Goal: Task Accomplishment & Management: Manage account settings

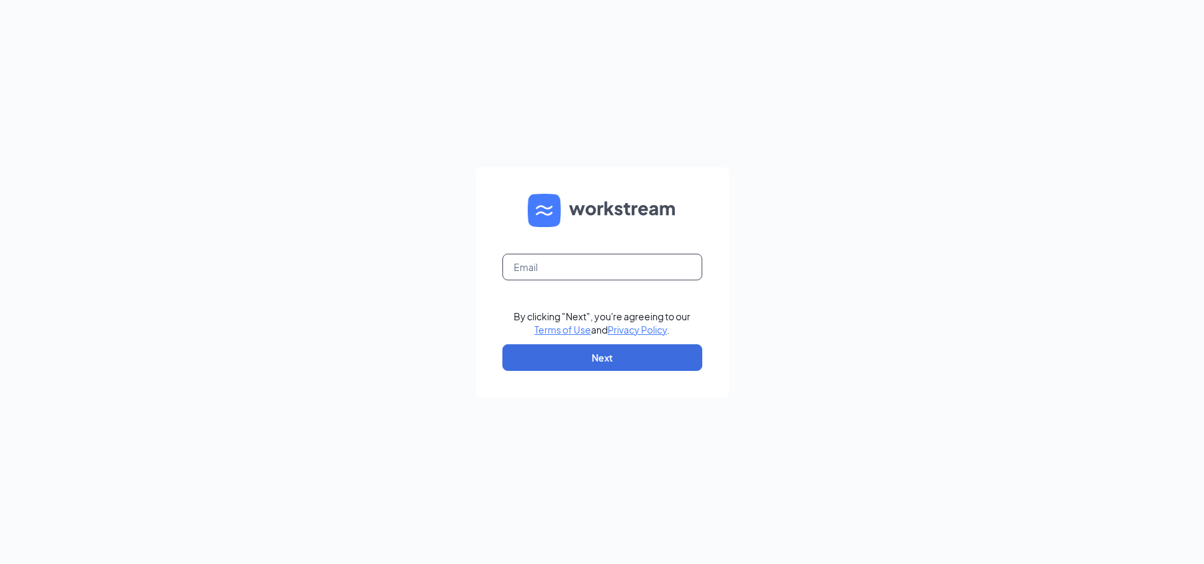
click at [556, 269] on input "text" at bounding box center [602, 267] width 200 height 27
type input "[PERSON_NAME][EMAIL_ADDRESS][PERSON_NAME][PERSON_NAME][DOMAIN_NAME]"
click at [608, 351] on button "Next" at bounding box center [602, 358] width 200 height 27
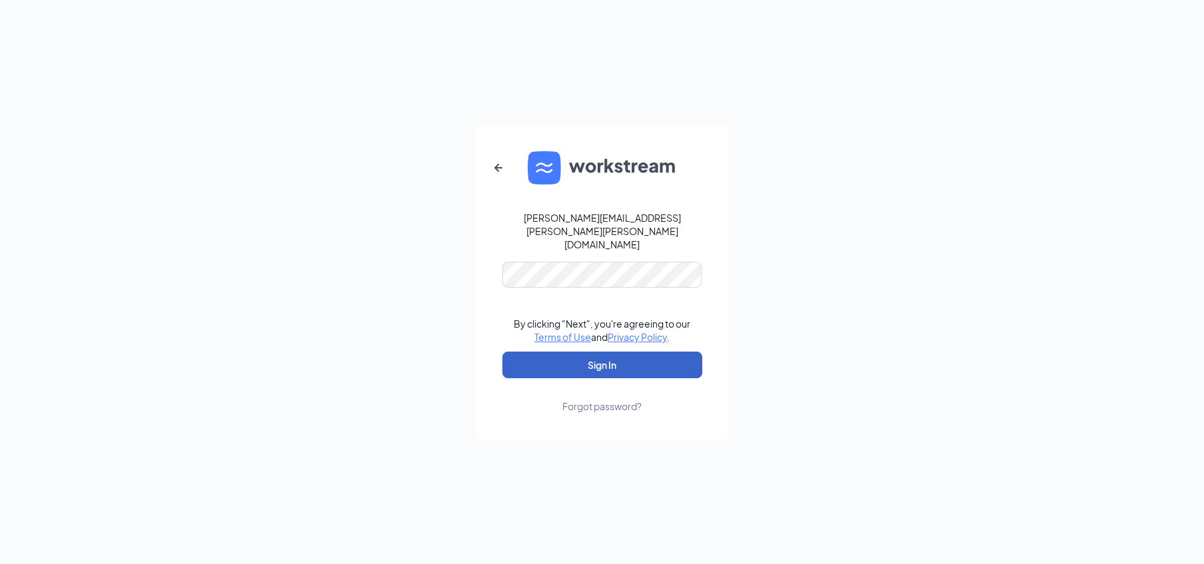
click at [620, 352] on button "Sign In" at bounding box center [602, 365] width 200 height 27
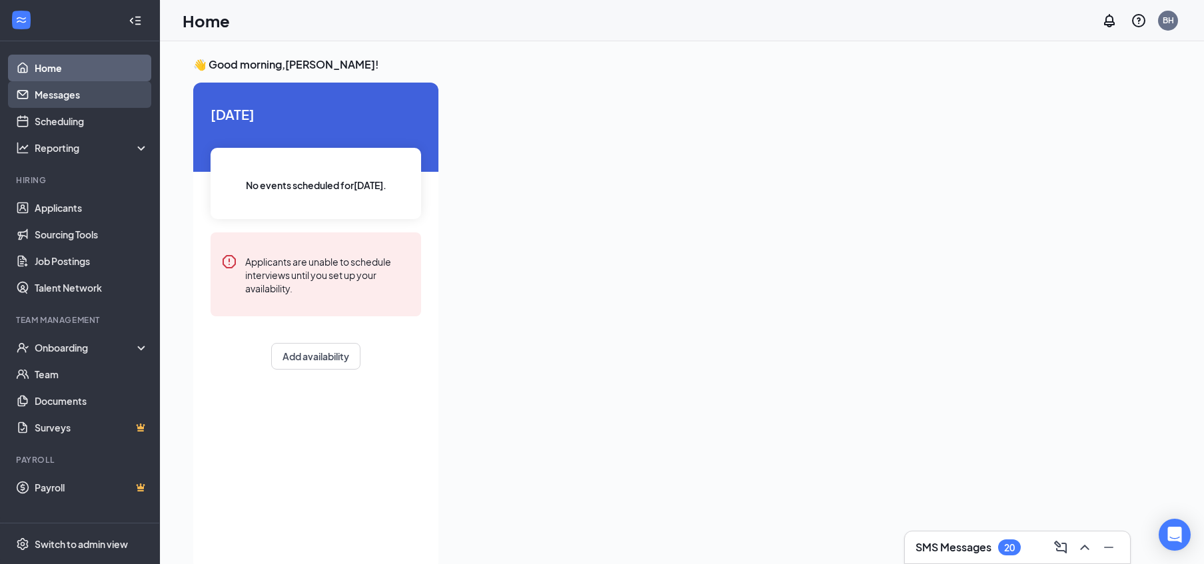
click at [53, 107] on link "Messages" at bounding box center [92, 94] width 114 height 27
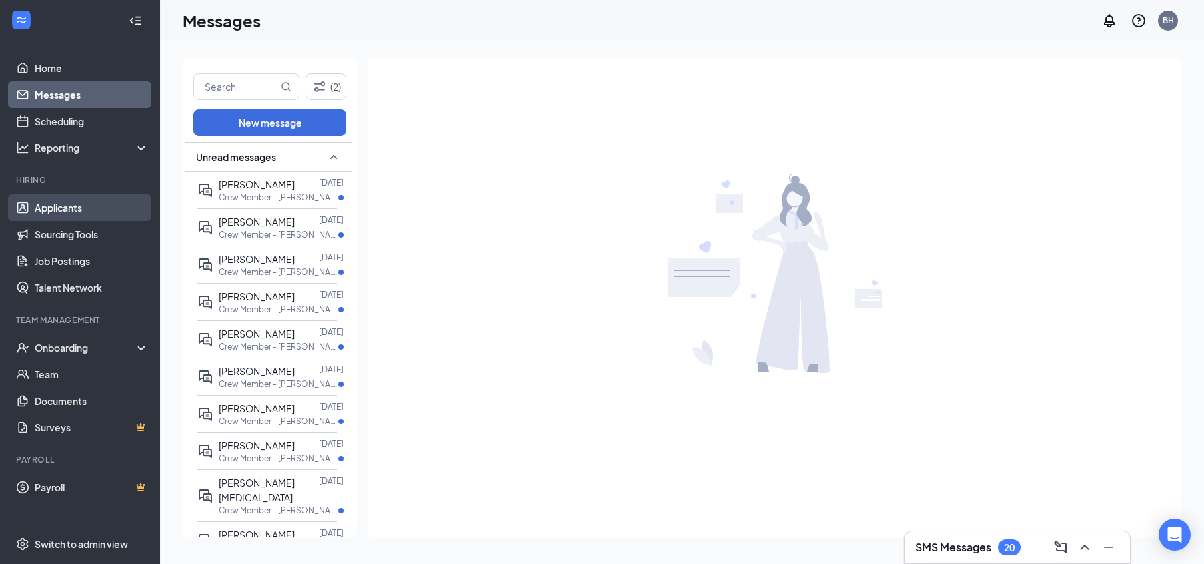
click at [93, 202] on link "Applicants" at bounding box center [92, 208] width 114 height 27
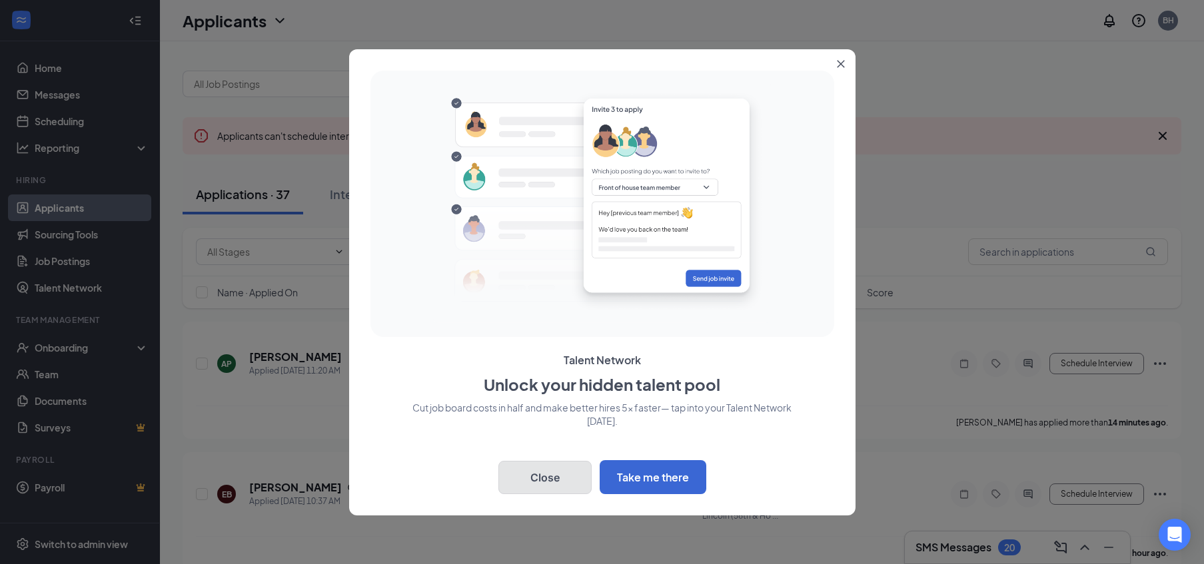
click at [562, 476] on button "Close" at bounding box center [544, 477] width 93 height 33
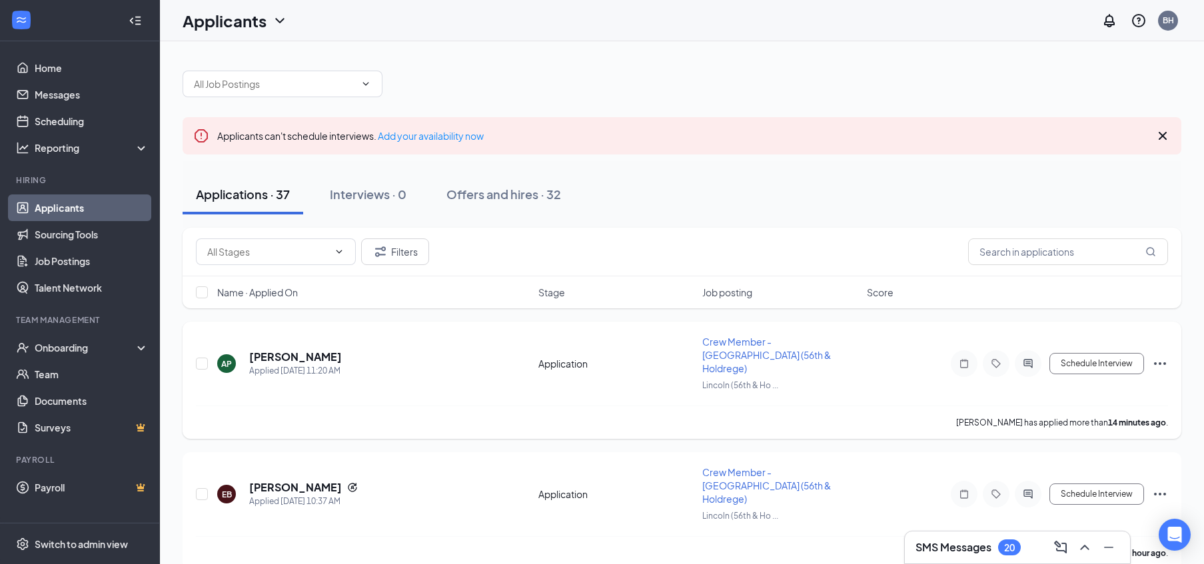
click at [361, 354] on div "[PERSON_NAME] Applied [DATE] 11:20 AM" at bounding box center [373, 364] width 313 height 28
click at [203, 358] on input "checkbox" at bounding box center [202, 364] width 12 height 12
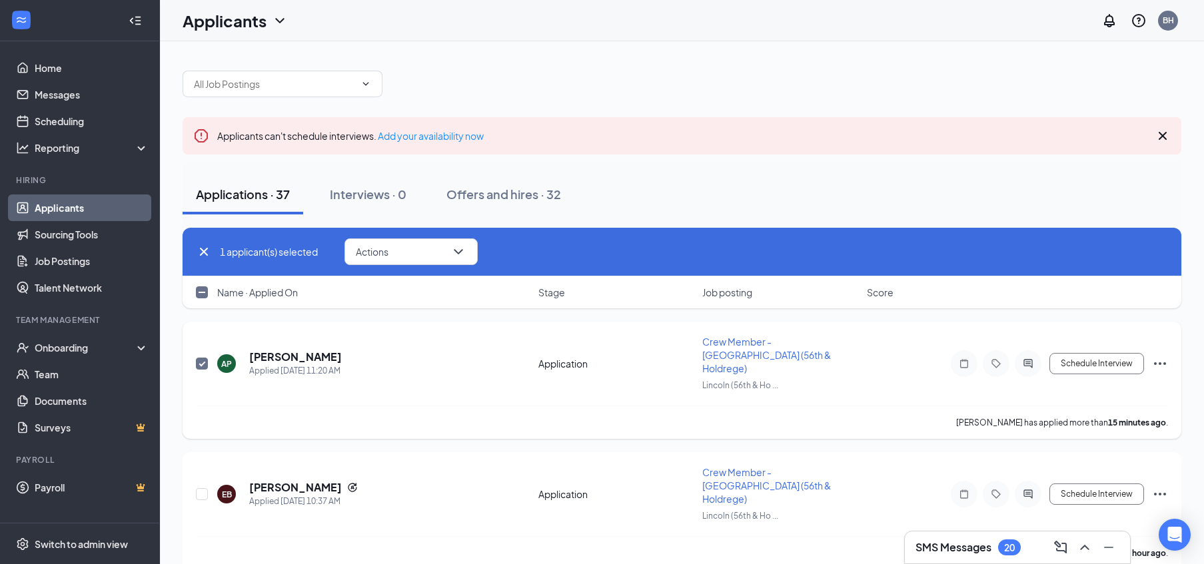
click at [203, 358] on input "checkbox" at bounding box center [202, 364] width 12 height 12
checkbox input "false"
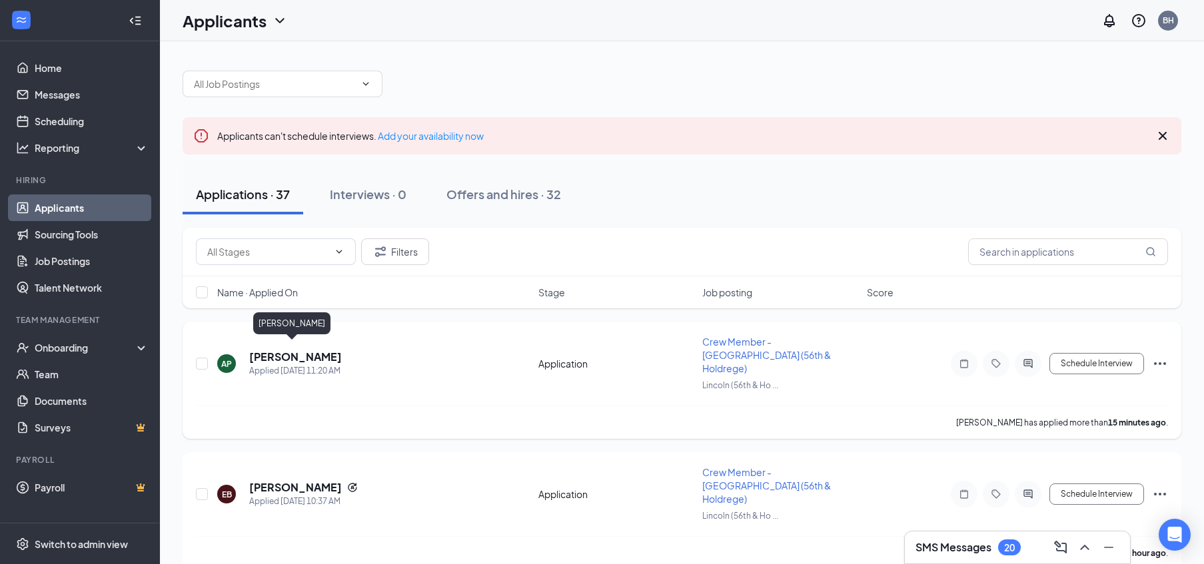
click at [294, 350] on h5 "[PERSON_NAME]" at bounding box center [295, 357] width 93 height 15
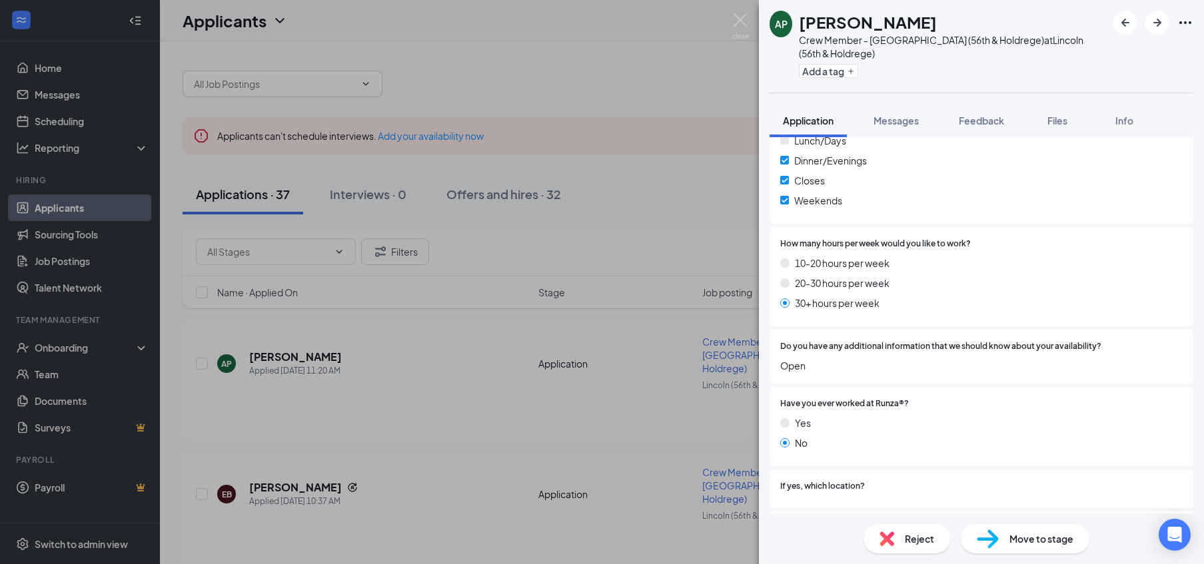
scroll to position [906, 0]
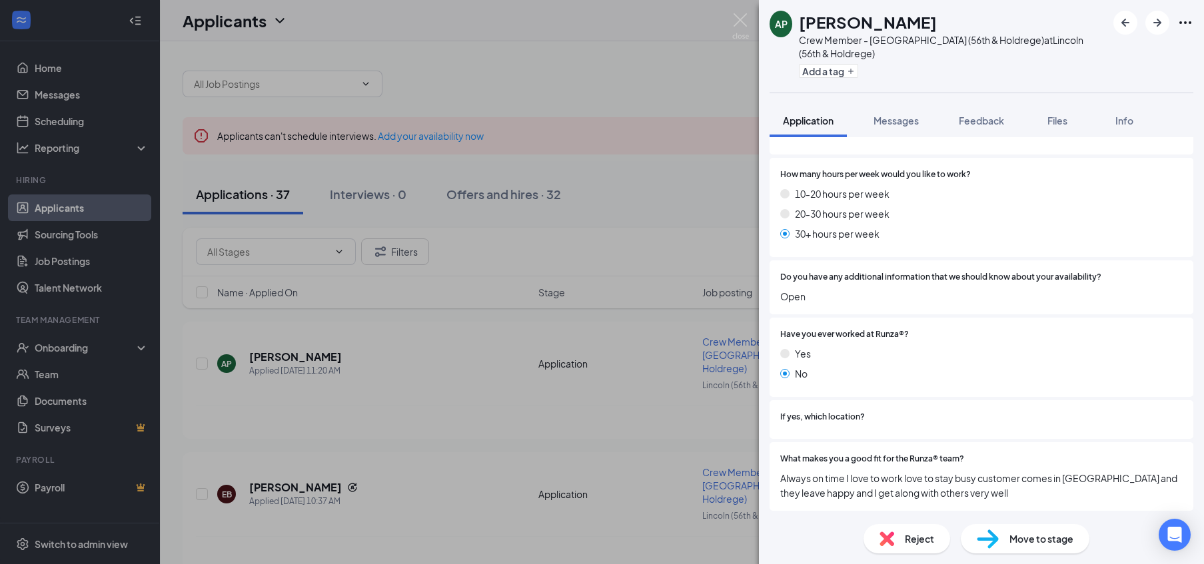
click at [914, 540] on span "Reject" at bounding box center [919, 539] width 29 height 15
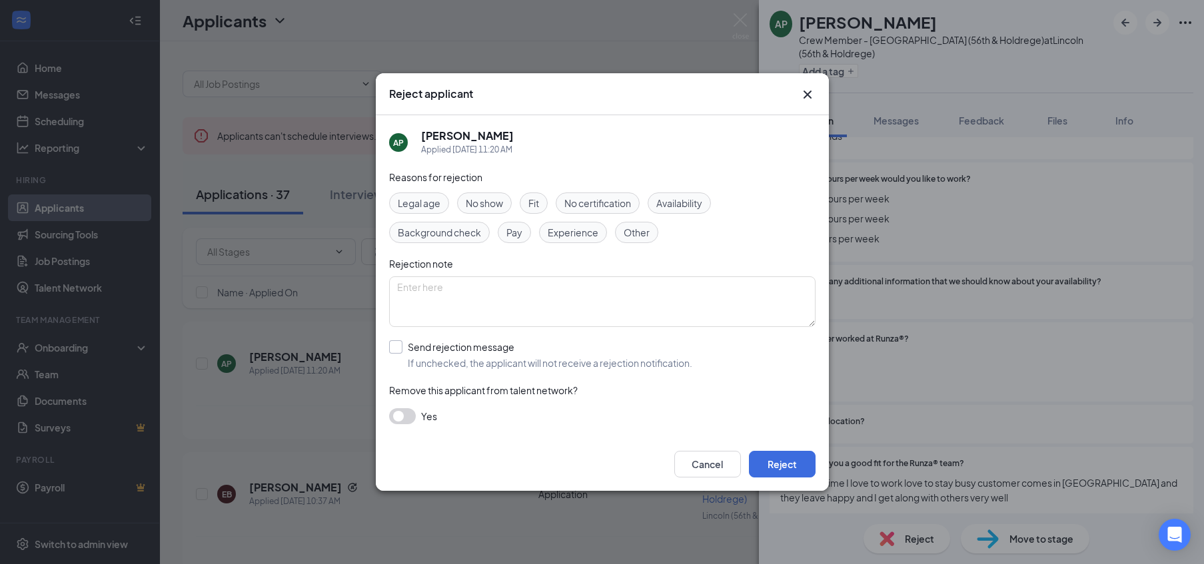
click at [434, 349] on input "Send rejection message If unchecked, the applicant will not receive a rejection…" at bounding box center [540, 355] width 303 height 29
checkbox input "true"
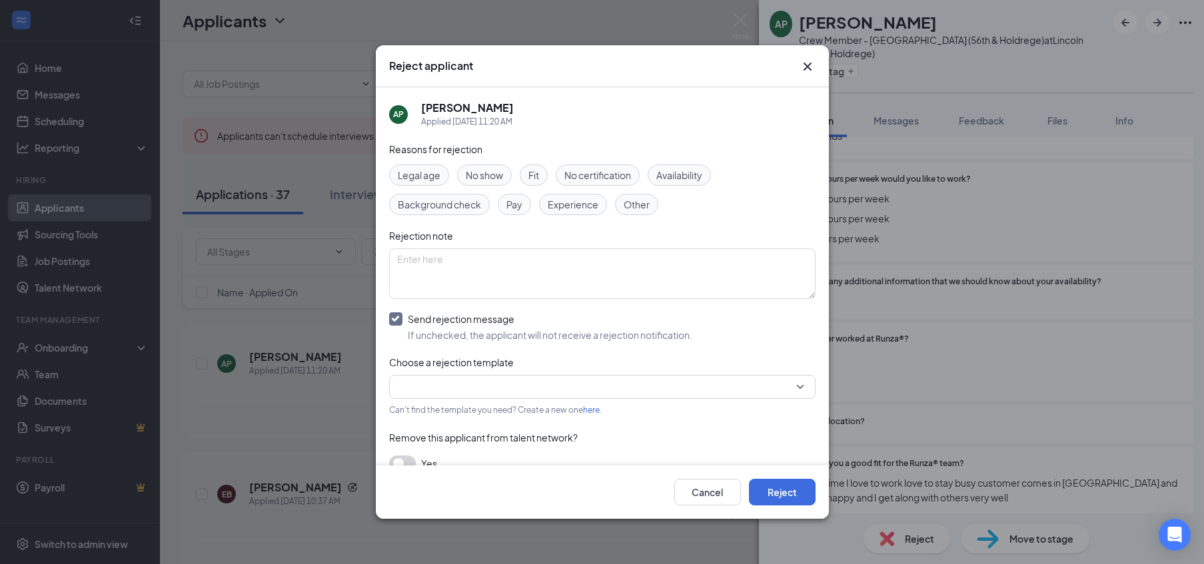
click at [470, 399] on div "Reasons for rejection Legal age No show Fit No certification Availability Backg…" at bounding box center [602, 313] width 427 height 343
click at [476, 392] on input "search" at bounding box center [597, 387] width 401 height 23
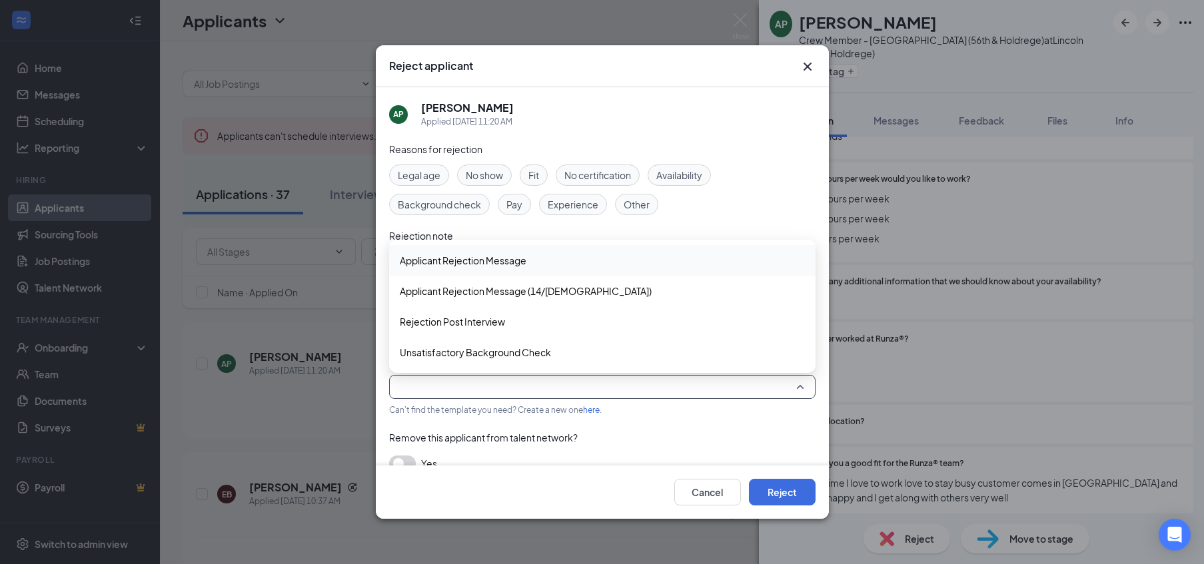
click at [552, 265] on span "Applicant Rejection Message" at bounding box center [602, 260] width 405 height 15
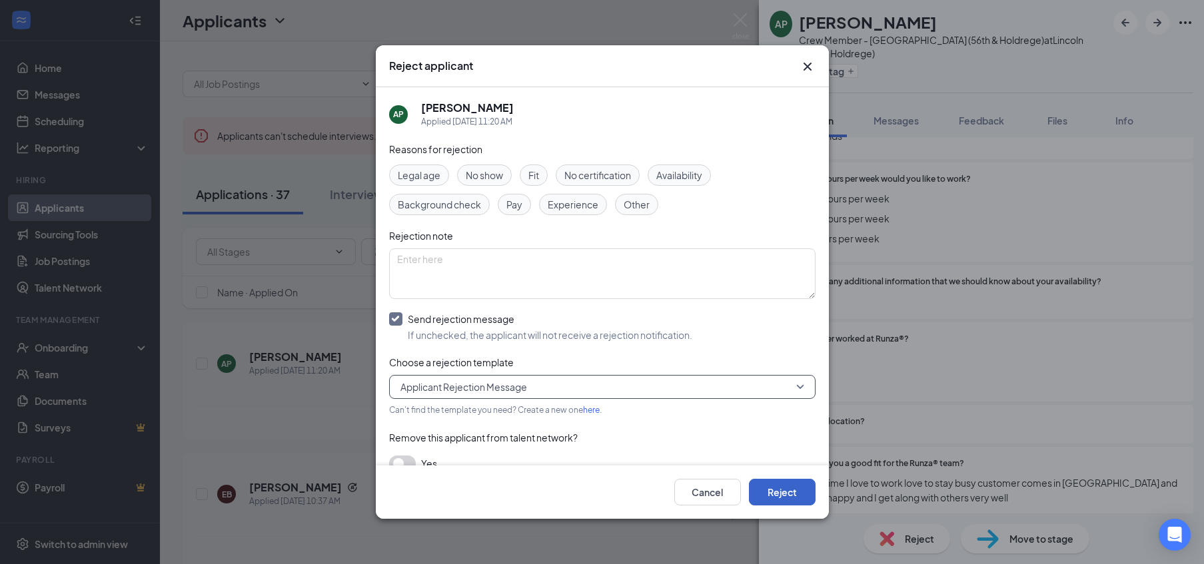
click at [781, 500] on button "Reject" at bounding box center [782, 492] width 67 height 27
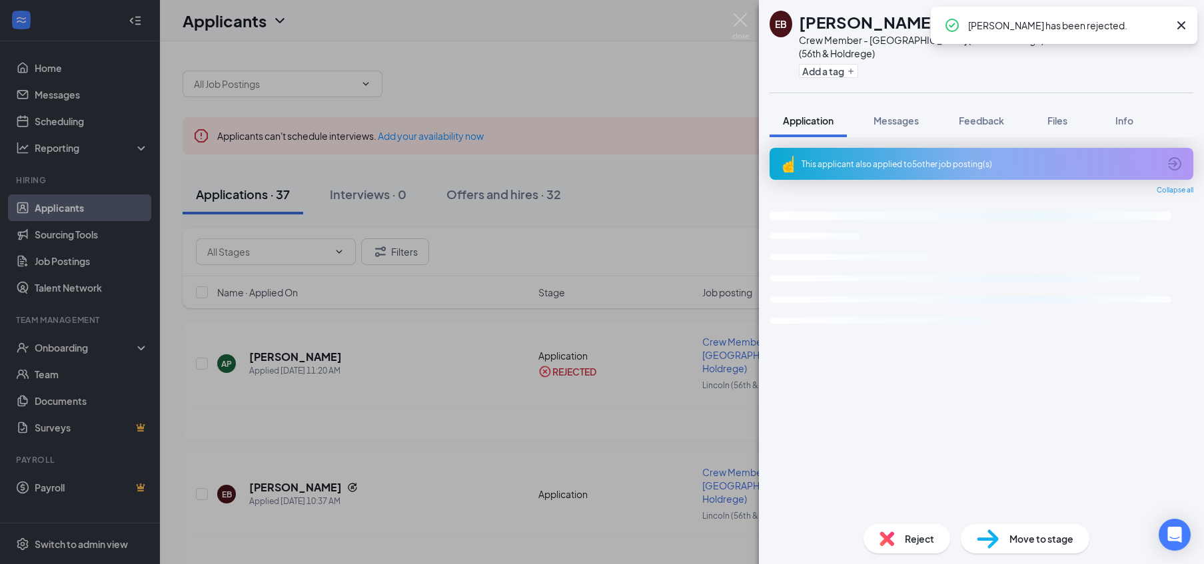
click at [498, 434] on div "[PERSON_NAME] Crew Member - [PERSON_NAME] (56th & Holdrege) at Lincoln (56th & …" at bounding box center [602, 282] width 1204 height 564
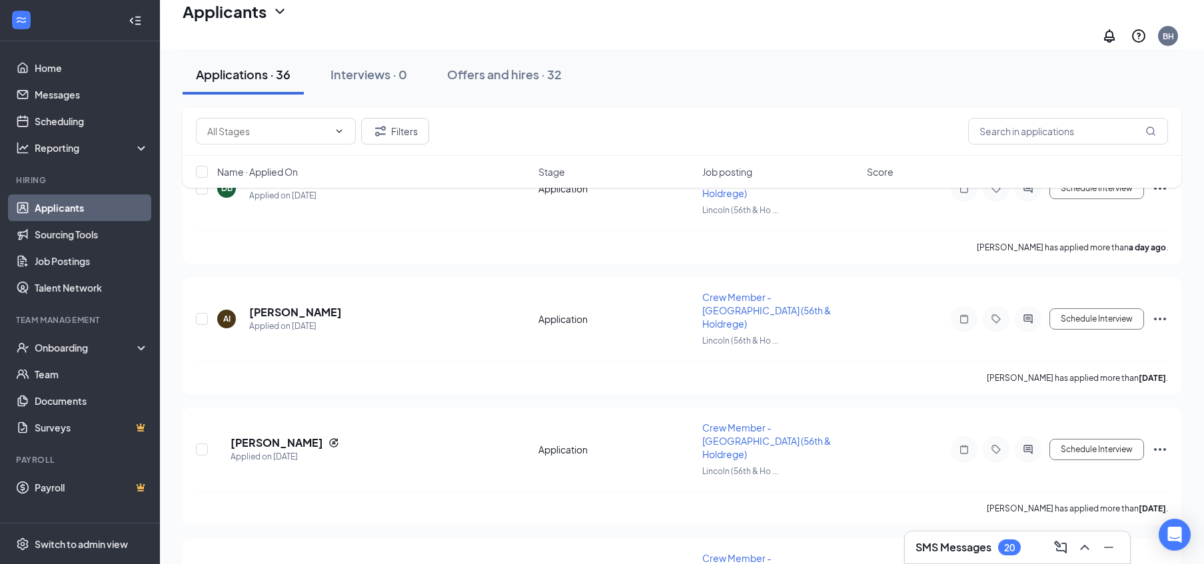
scroll to position [3243, 0]
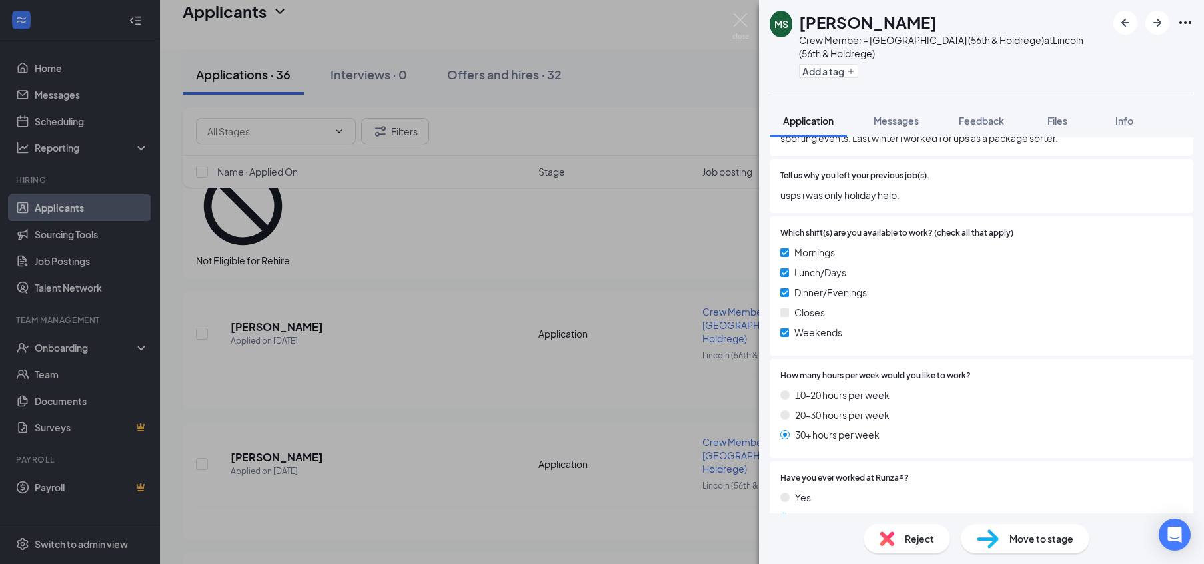
scroll to position [726, 0]
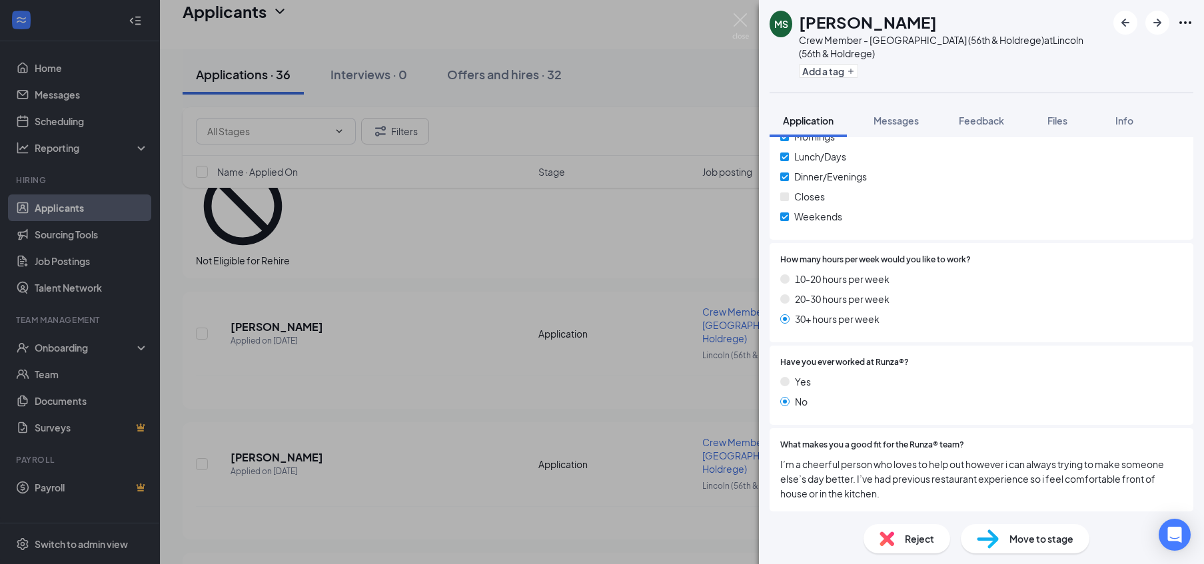
click at [927, 533] on span "Reject" at bounding box center [919, 539] width 29 height 15
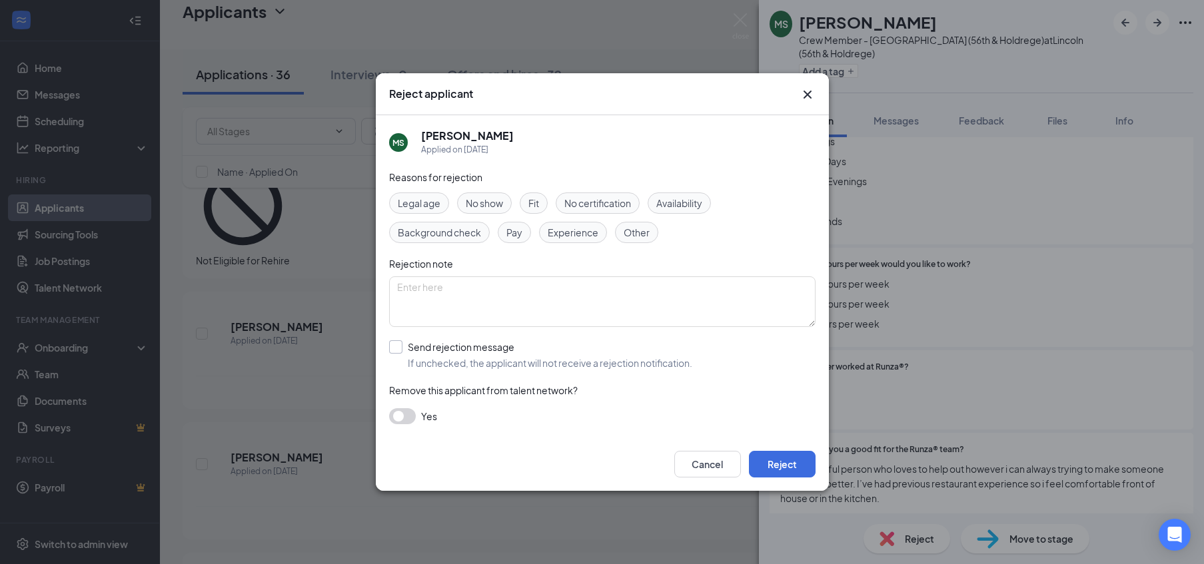
click at [437, 351] on input "Send rejection message If unchecked, the applicant will not receive a rejection…" at bounding box center [540, 355] width 303 height 29
checkbox input "true"
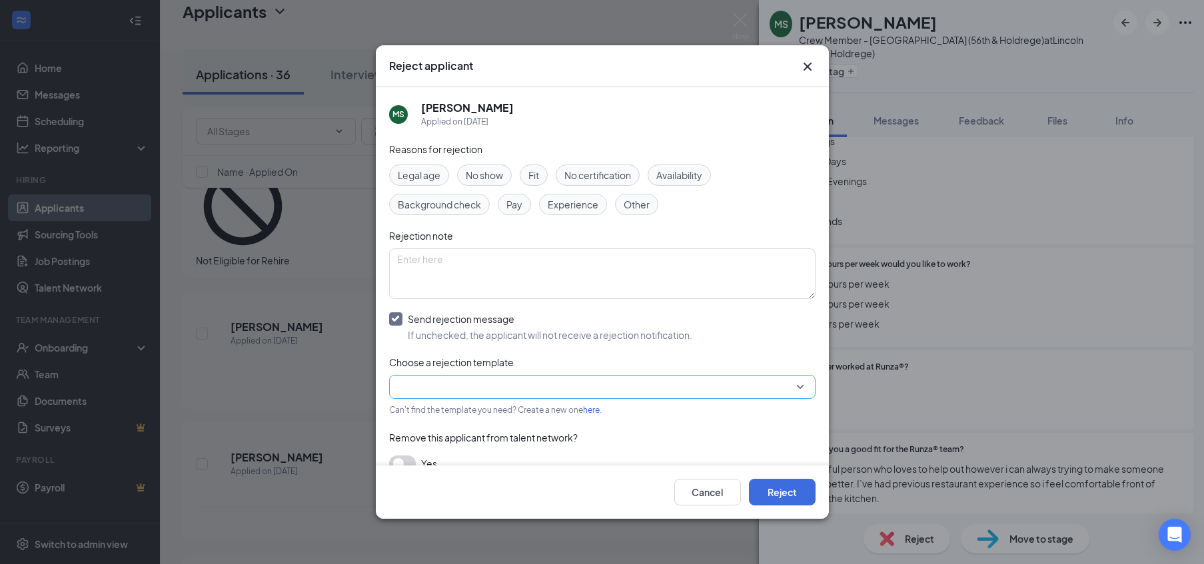
click at [454, 379] on input "search" at bounding box center [597, 387] width 401 height 23
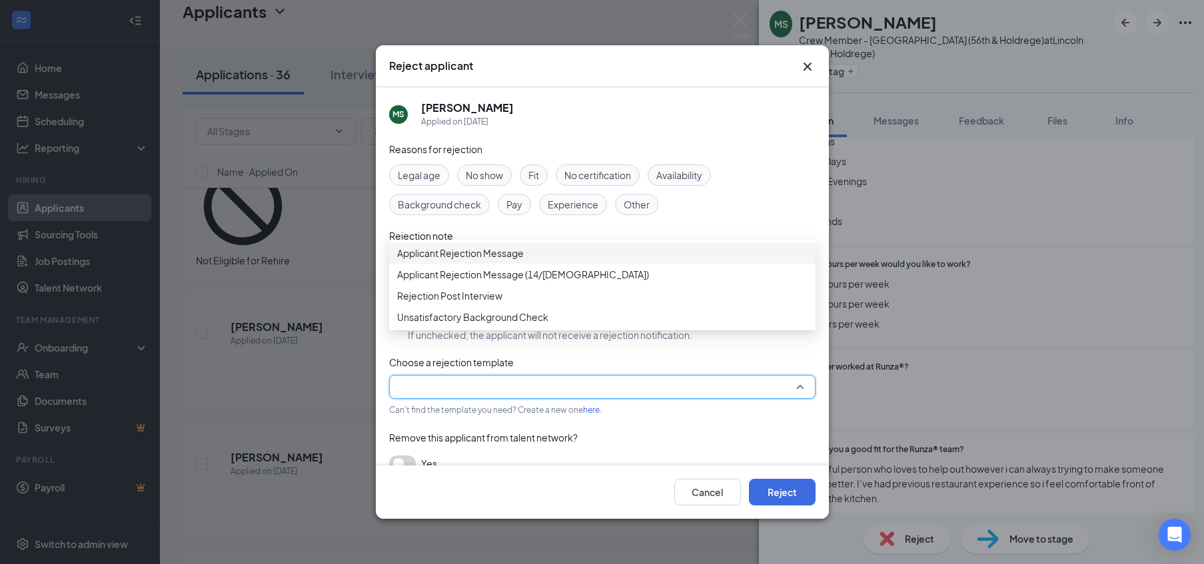
click at [566, 261] on span "Applicant Rejection Message" at bounding box center [602, 253] width 411 height 15
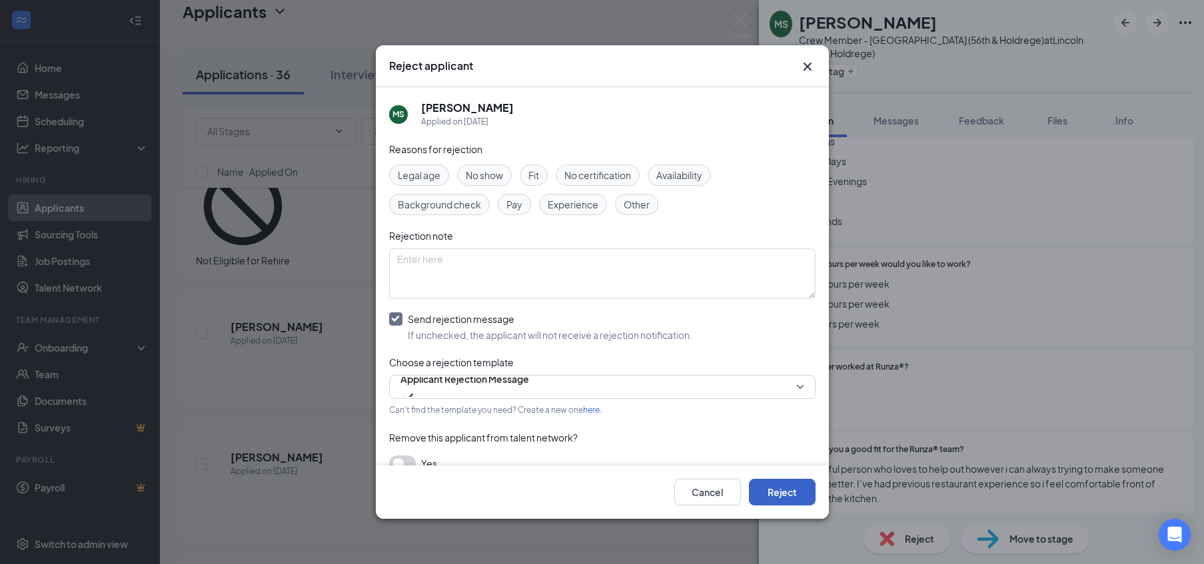
click at [776, 491] on button "Reject" at bounding box center [782, 492] width 67 height 27
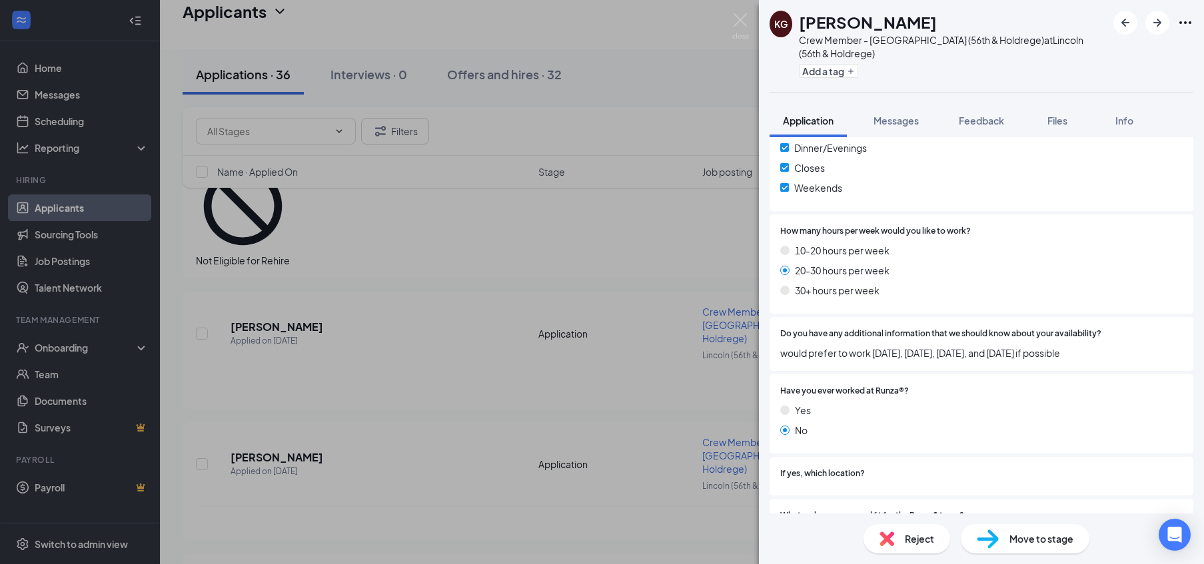
scroll to position [848, 0]
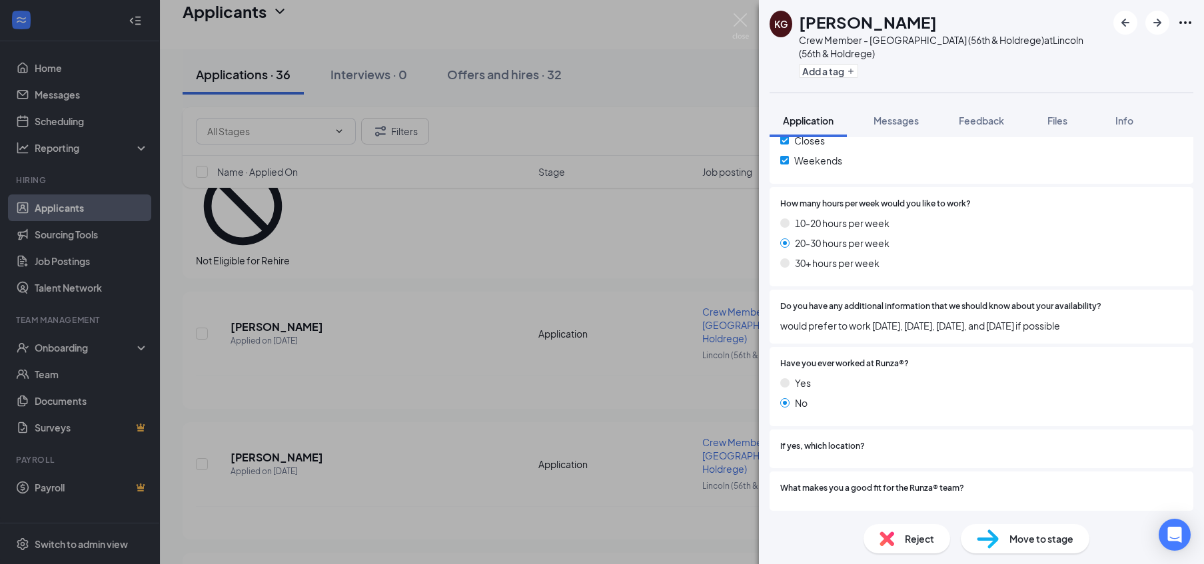
click at [924, 536] on span "Reject" at bounding box center [919, 539] width 29 height 15
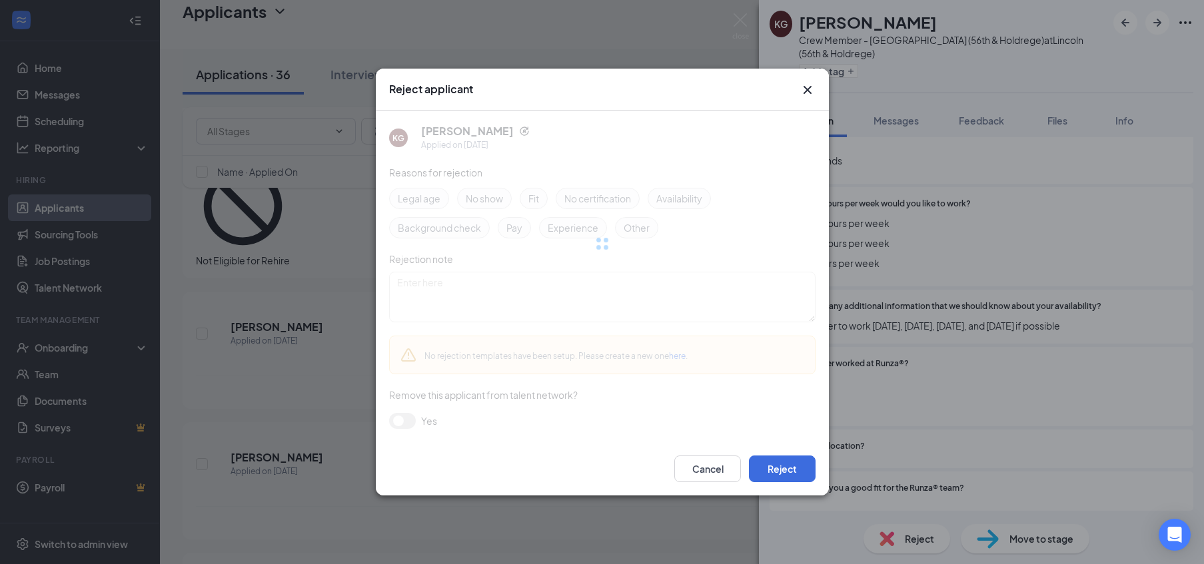
scroll to position [842, 0]
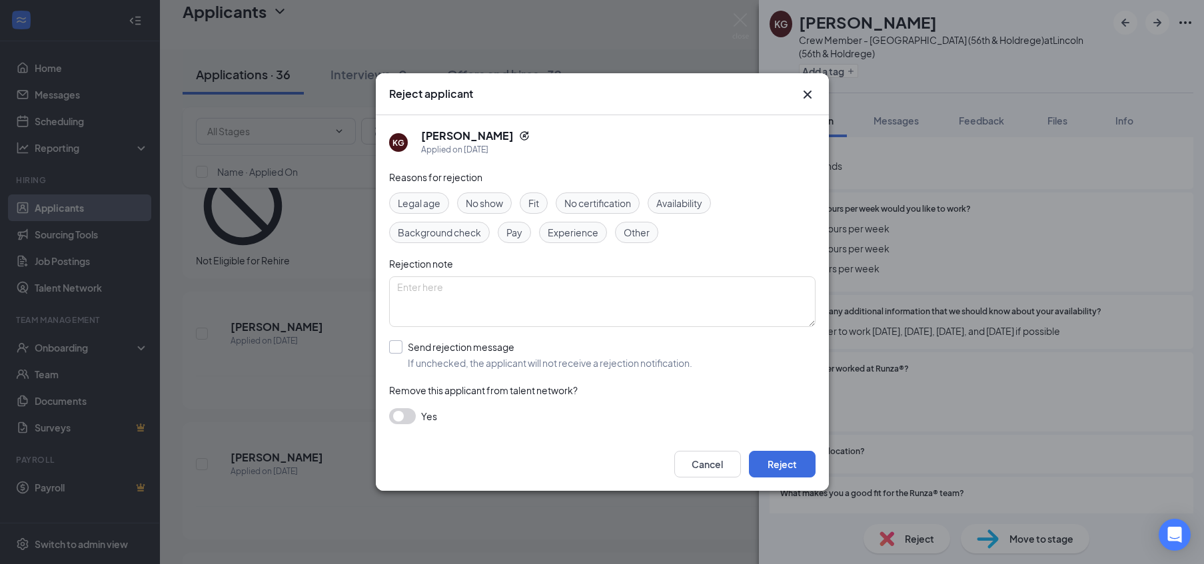
click at [455, 353] on input "Send rejection message If unchecked, the applicant will not receive a rejection…" at bounding box center [540, 355] width 303 height 29
checkbox input "true"
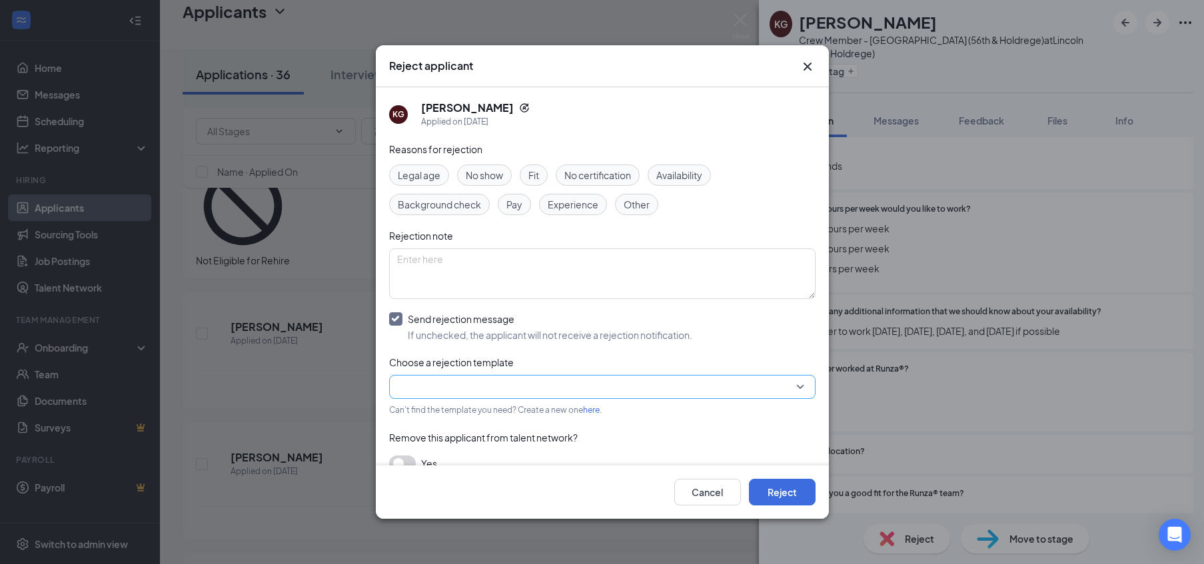
click at [504, 399] on div at bounding box center [602, 387] width 427 height 24
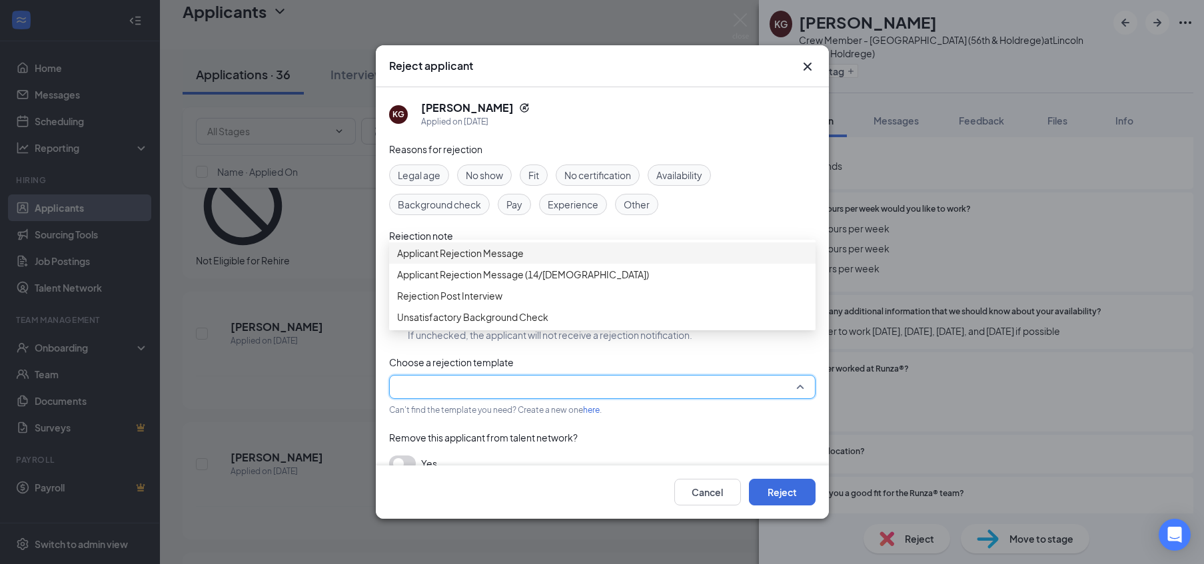
click at [506, 261] on span "Applicant Rejection Message" at bounding box center [460, 253] width 127 height 15
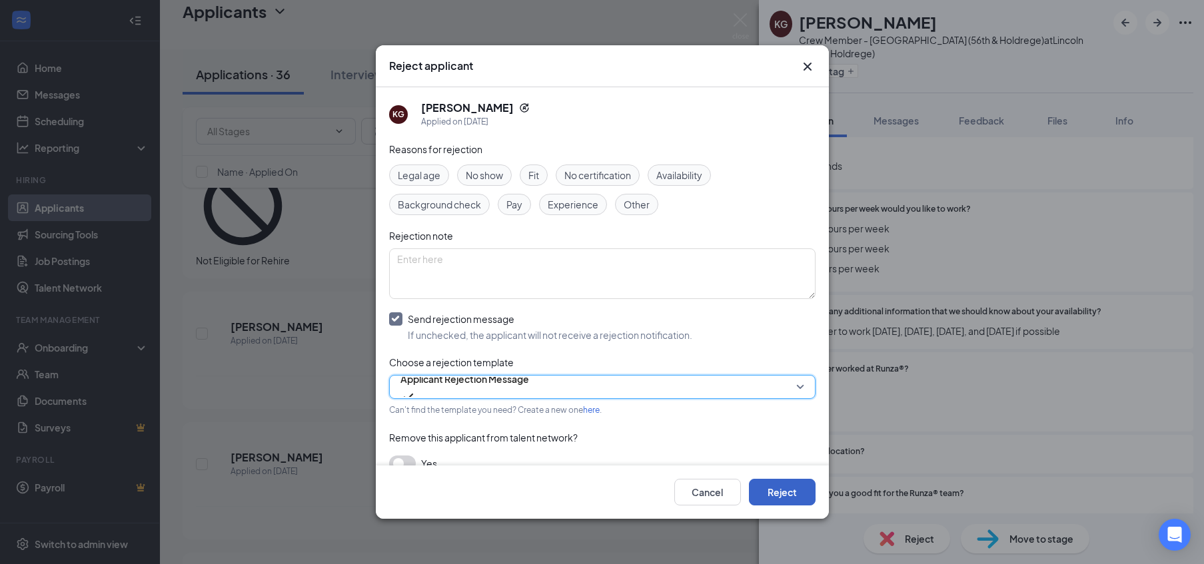
click at [772, 491] on button "Reject" at bounding box center [782, 492] width 67 height 27
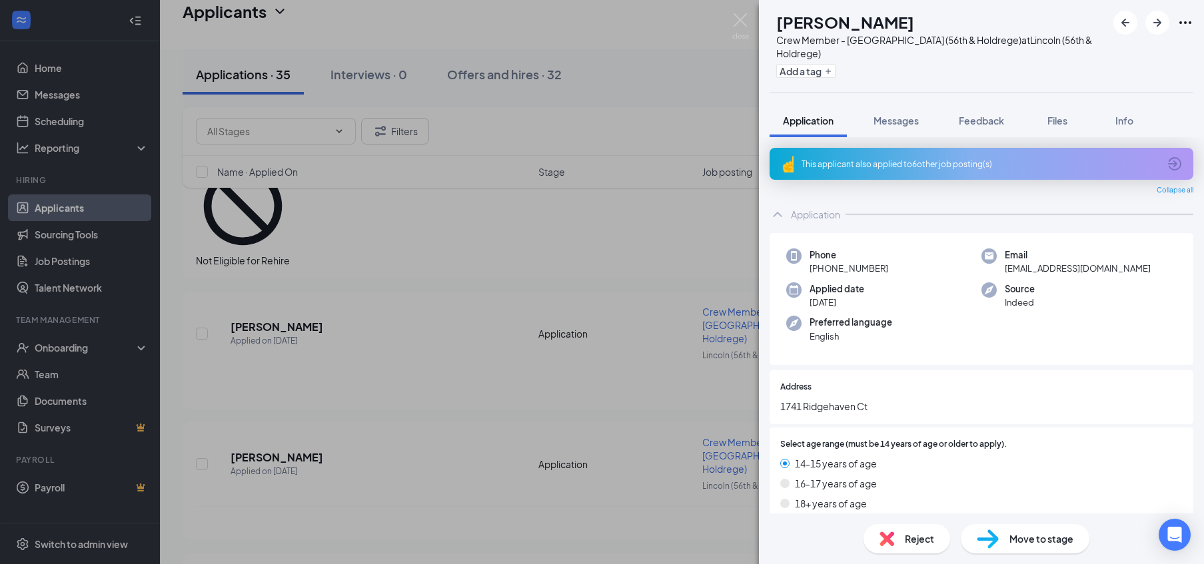
click at [468, 187] on div "[PERSON_NAME] Crew Member - Lincoln (56th & Holdrege) at [GEOGRAPHIC_DATA] (56t…" at bounding box center [602, 282] width 1204 height 564
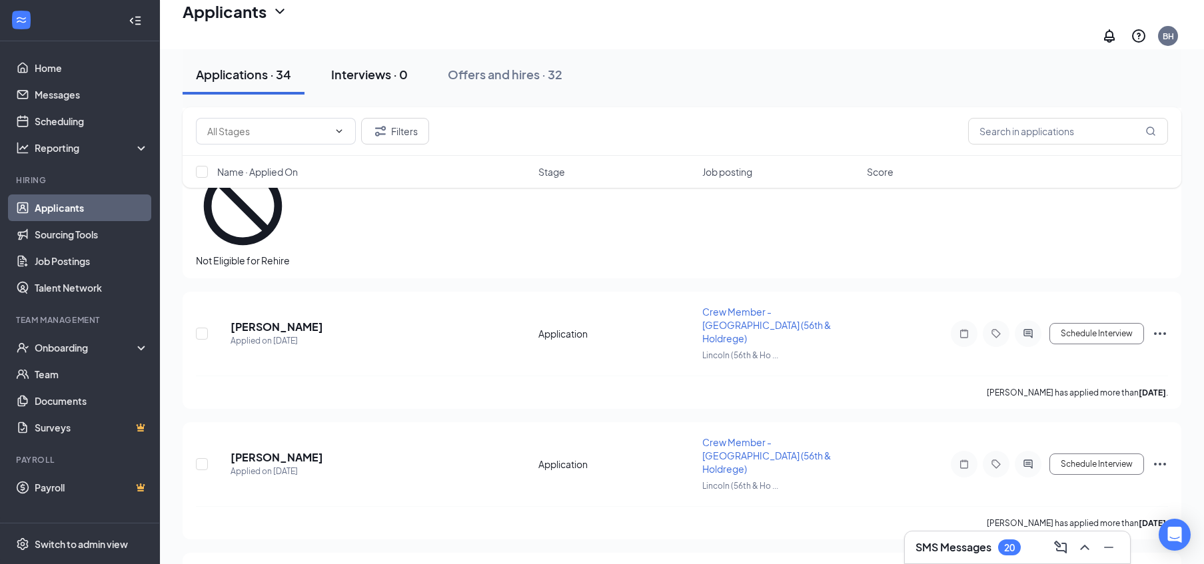
click at [404, 83] on button "Interviews · 0" at bounding box center [369, 75] width 103 height 40
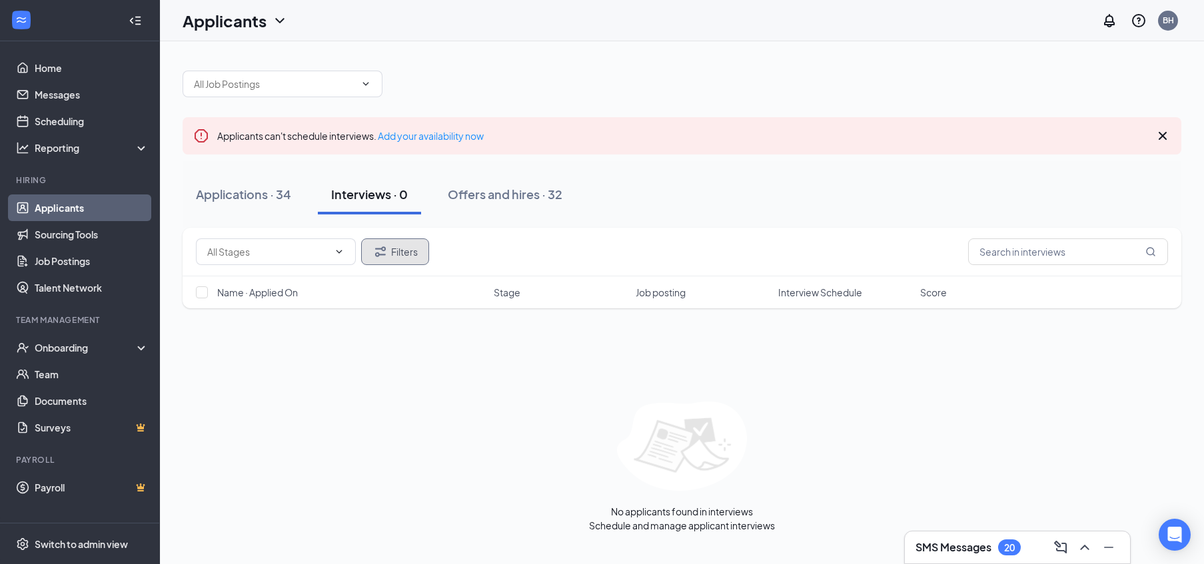
click at [400, 249] on button "Filters" at bounding box center [395, 252] width 68 height 27
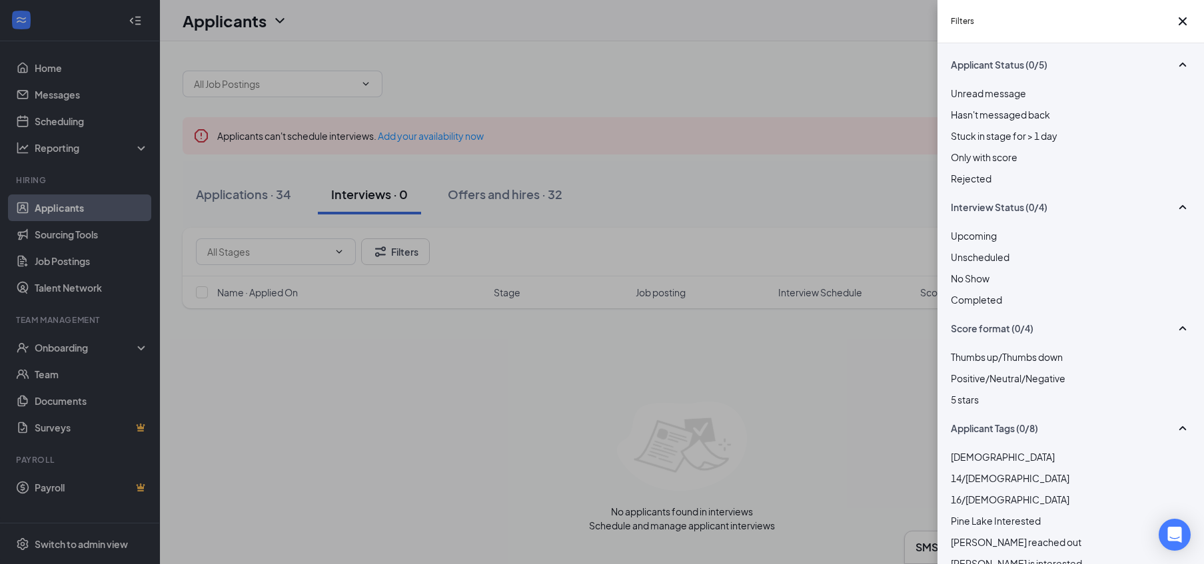
click at [401, 249] on div "Filters Applicant Status (0/5) Unread message Hasn't messaged back Stuck in sta…" at bounding box center [602, 282] width 1204 height 564
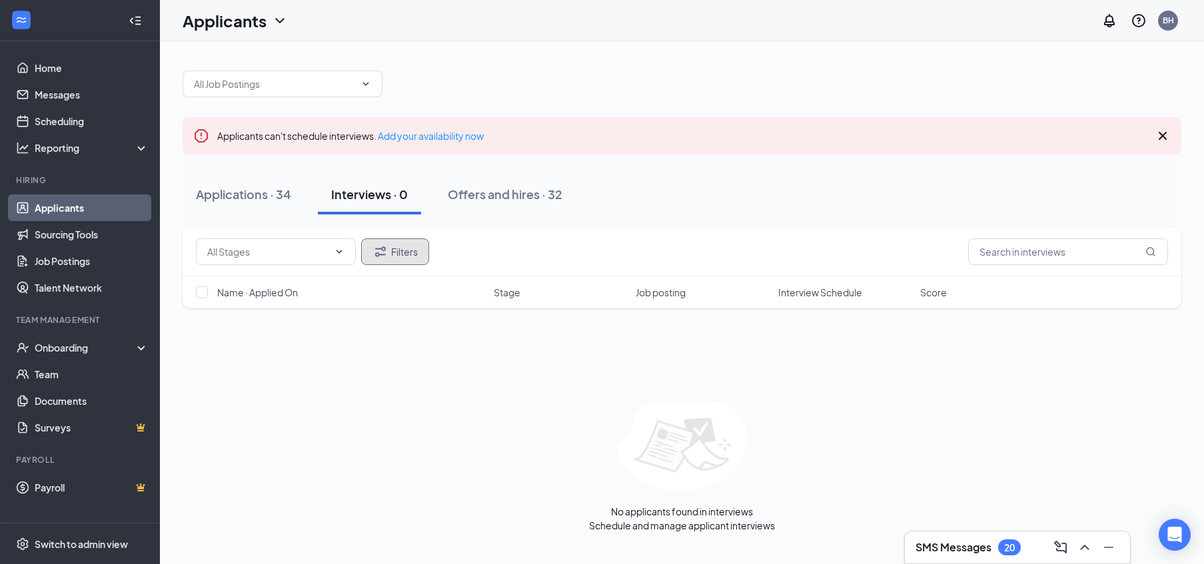
click at [396, 243] on button "Filters" at bounding box center [395, 252] width 68 height 27
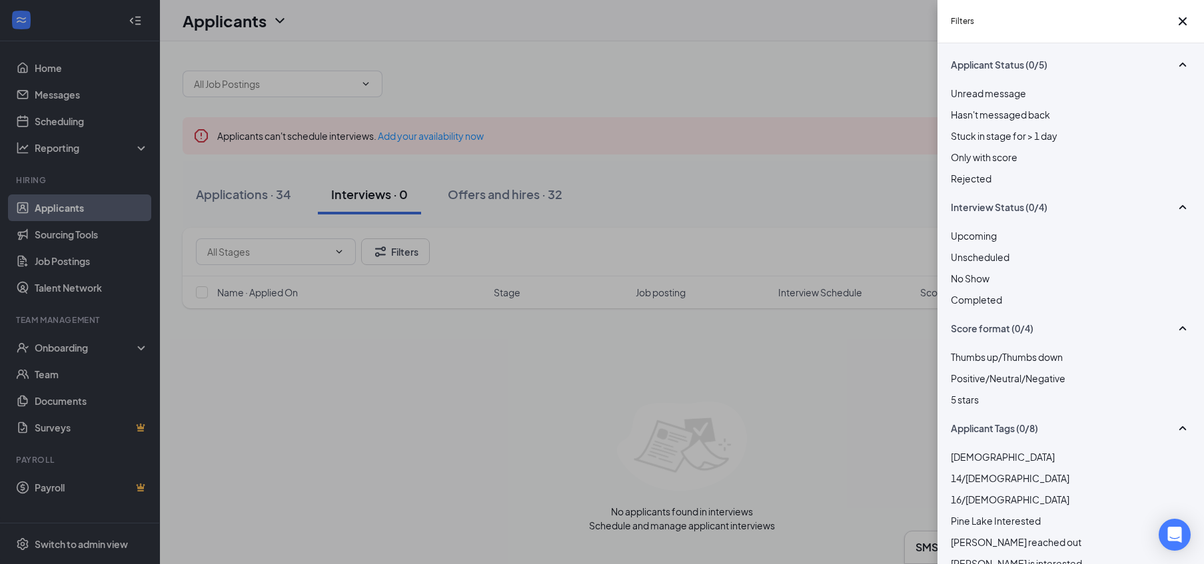
click at [963, 293] on div at bounding box center [1071, 293] width 240 height 0
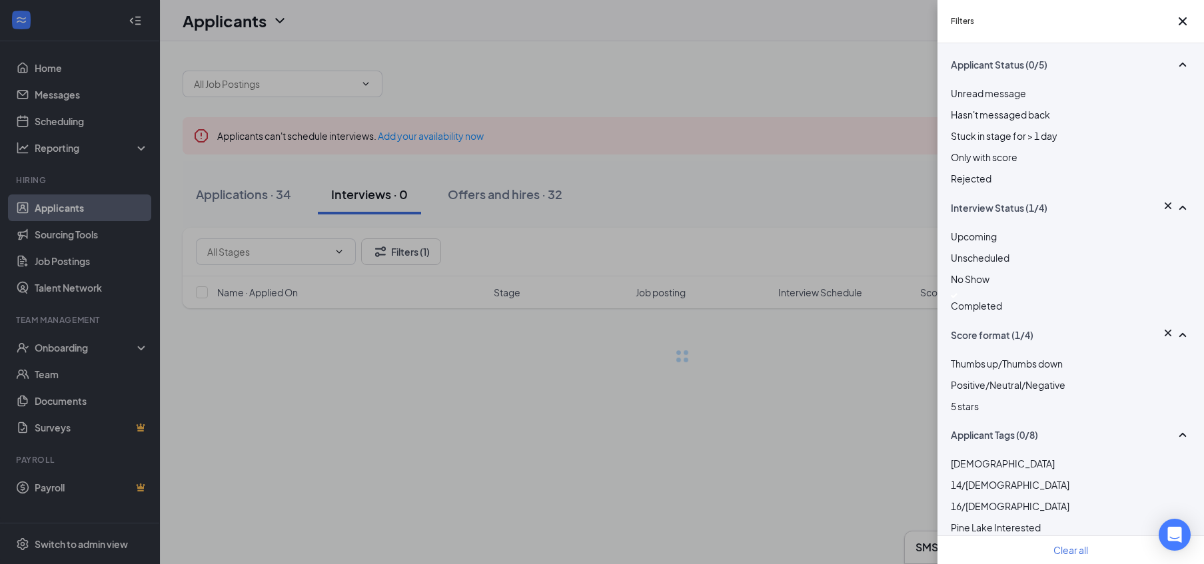
click at [869, 359] on div "Filters Applicant Status (0/5) Unread message Hasn't messaged back Stuck in sta…" at bounding box center [602, 282] width 1204 height 564
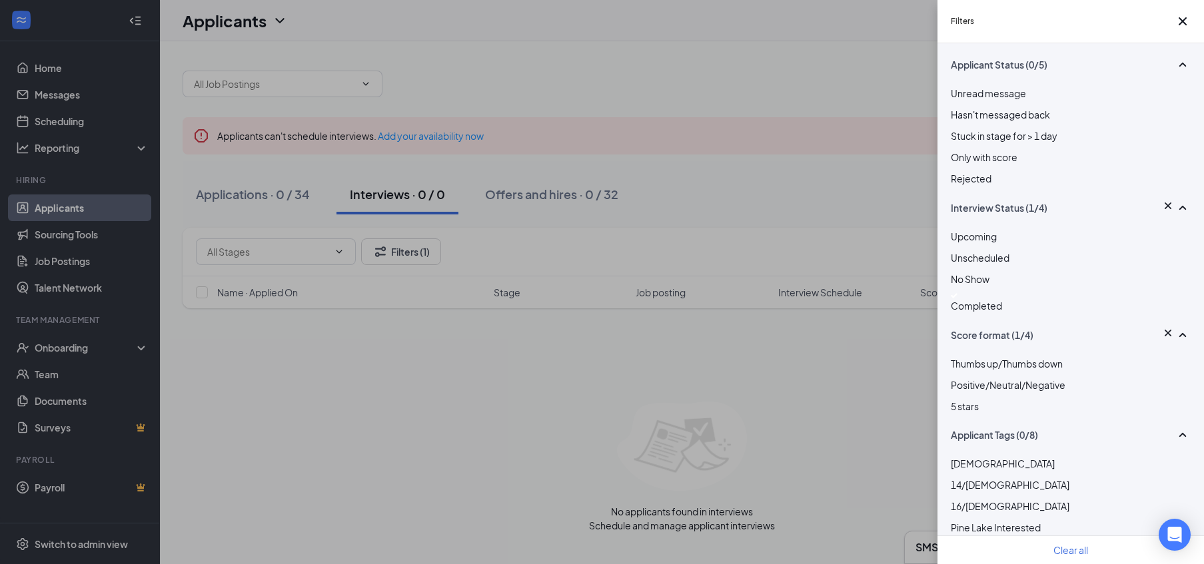
click at [720, 233] on div "Filters Applicant Status (0/5) Unread message Hasn't messaged back Stuck in sta…" at bounding box center [602, 282] width 1204 height 564
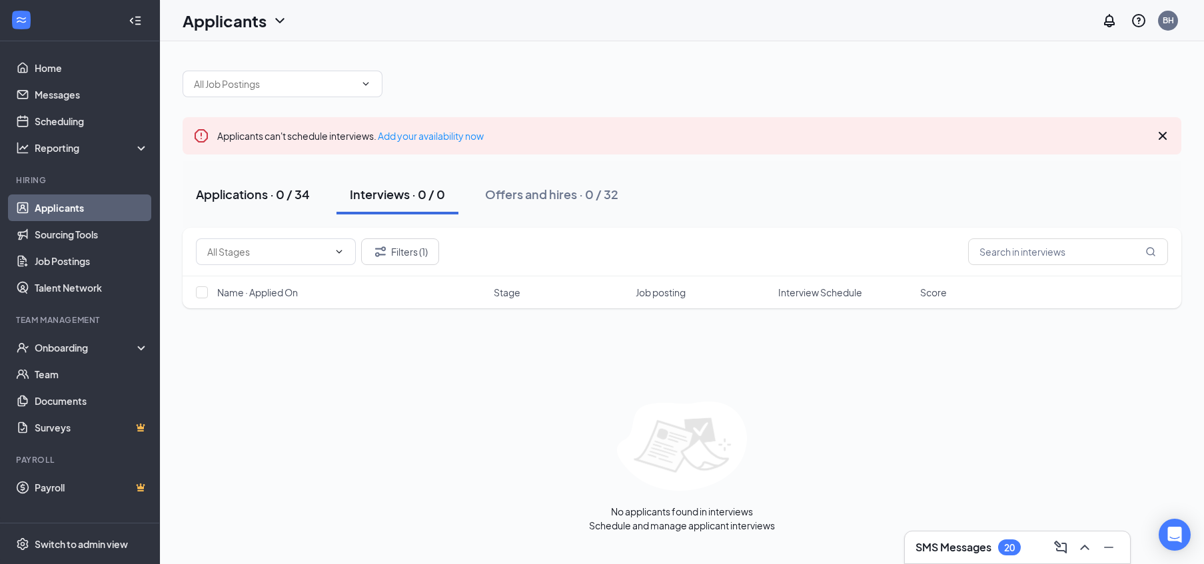
click at [294, 200] on div "Applications · 0 / 34" at bounding box center [253, 194] width 114 height 17
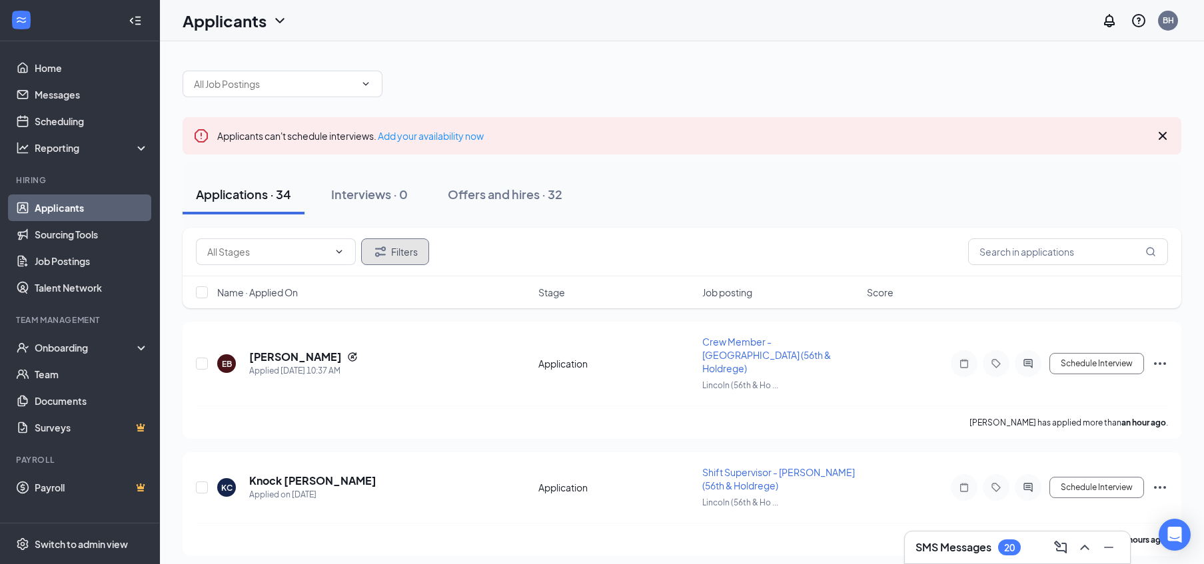
click at [416, 244] on button "Filters" at bounding box center [395, 252] width 68 height 27
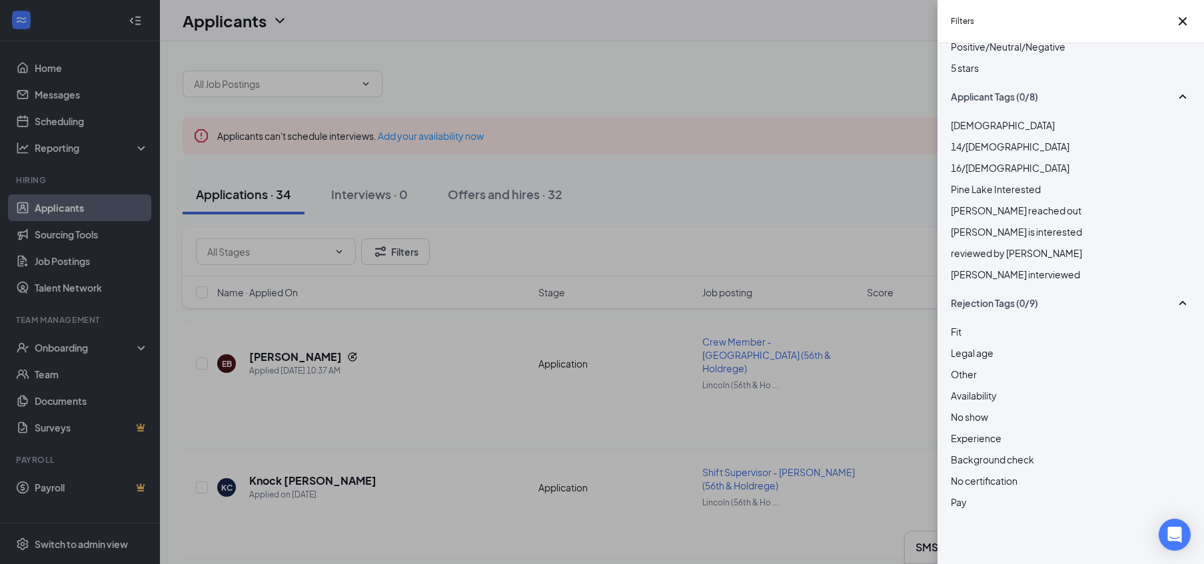
scroll to position [313, 0]
click at [714, 145] on div "Filters Applicant Status (0/5) Unread message Hasn't messaged back Stuck in sta…" at bounding box center [602, 282] width 1204 height 564
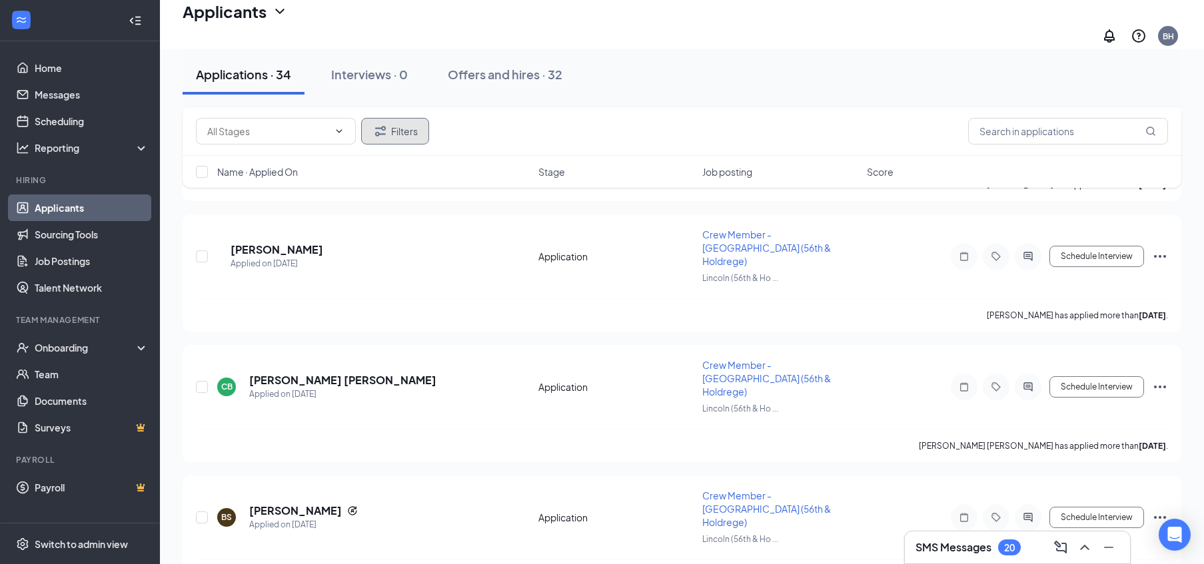
scroll to position [3714, 0]
click at [59, 356] on div "Onboarding" at bounding box center [80, 348] width 160 height 27
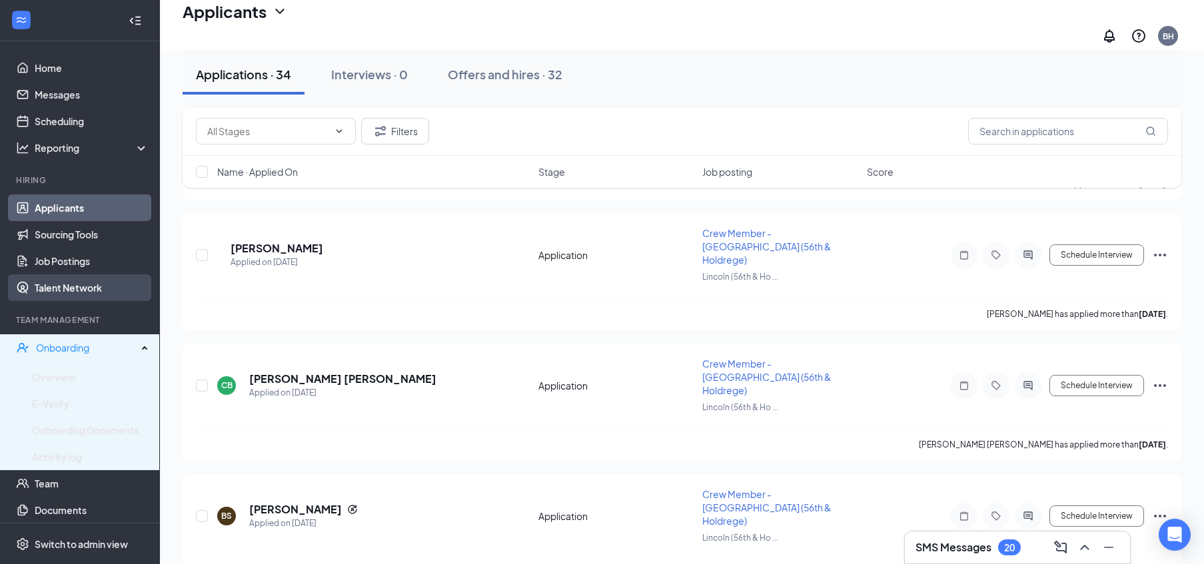
click at [67, 290] on link "Talent Network" at bounding box center [92, 288] width 114 height 27
